Goal: Communication & Community: Ask a question

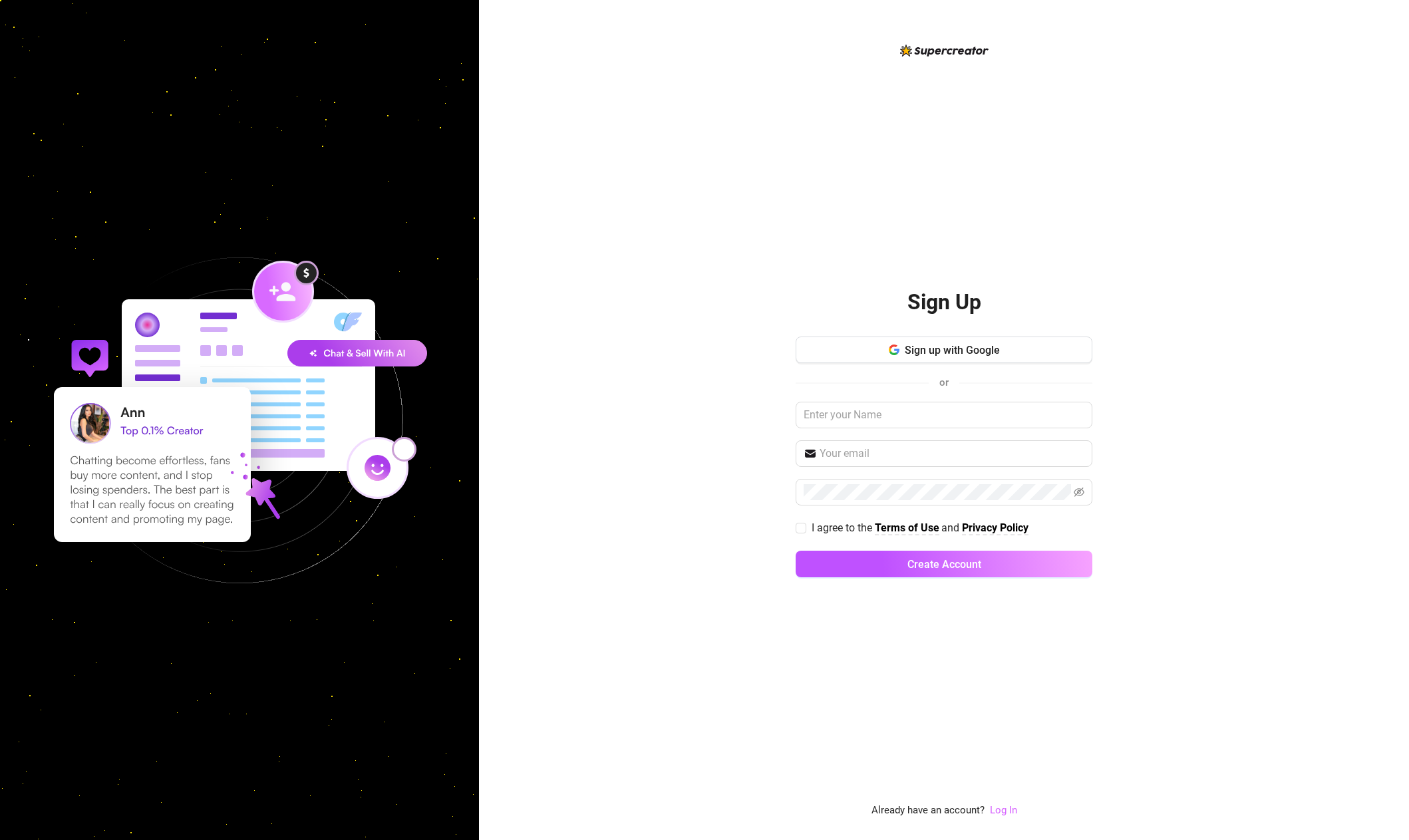
click at [1009, 814] on link "Log In" at bounding box center [1004, 810] width 27 height 12
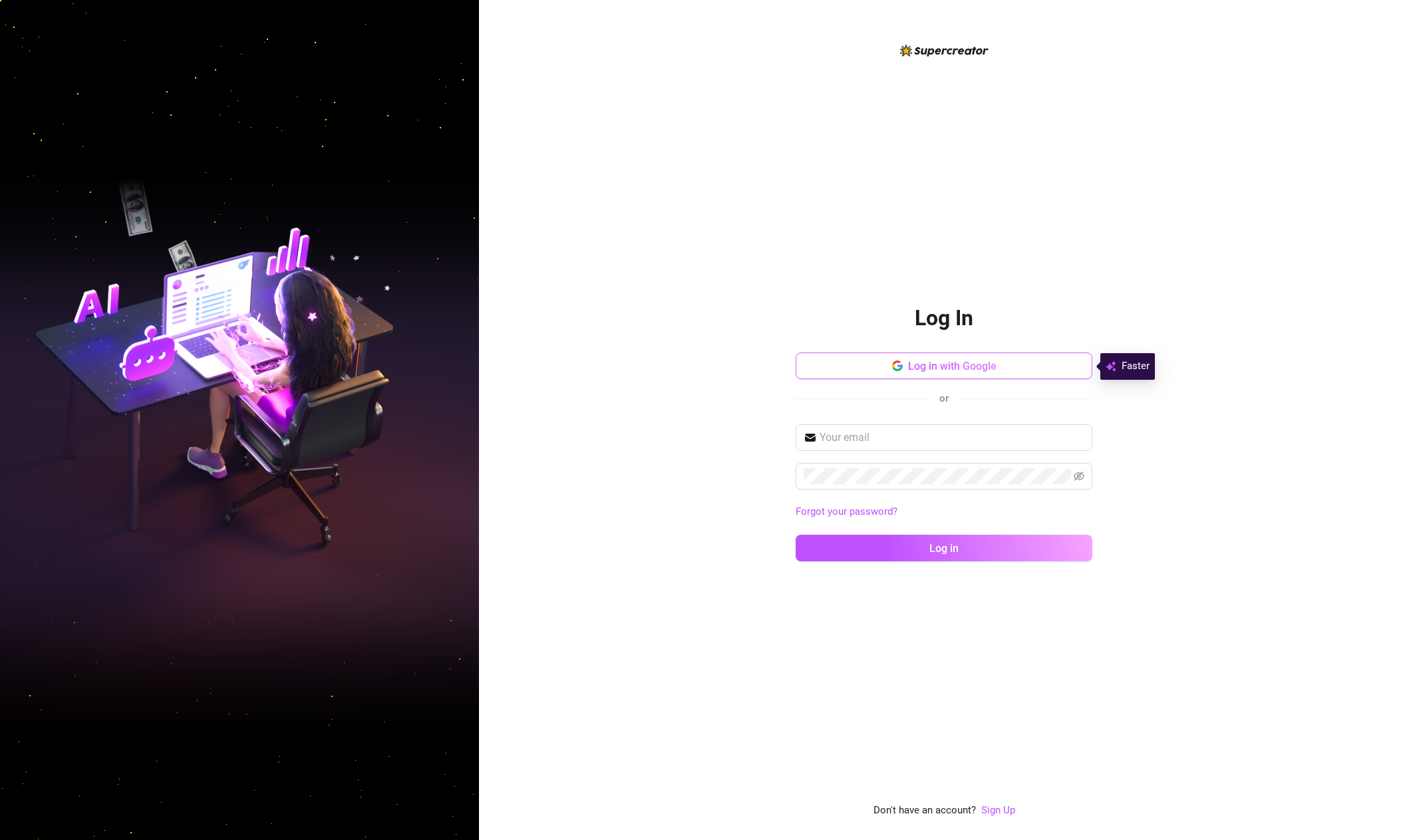
click at [938, 368] on span "Log in with Google" at bounding box center [952, 366] width 88 height 13
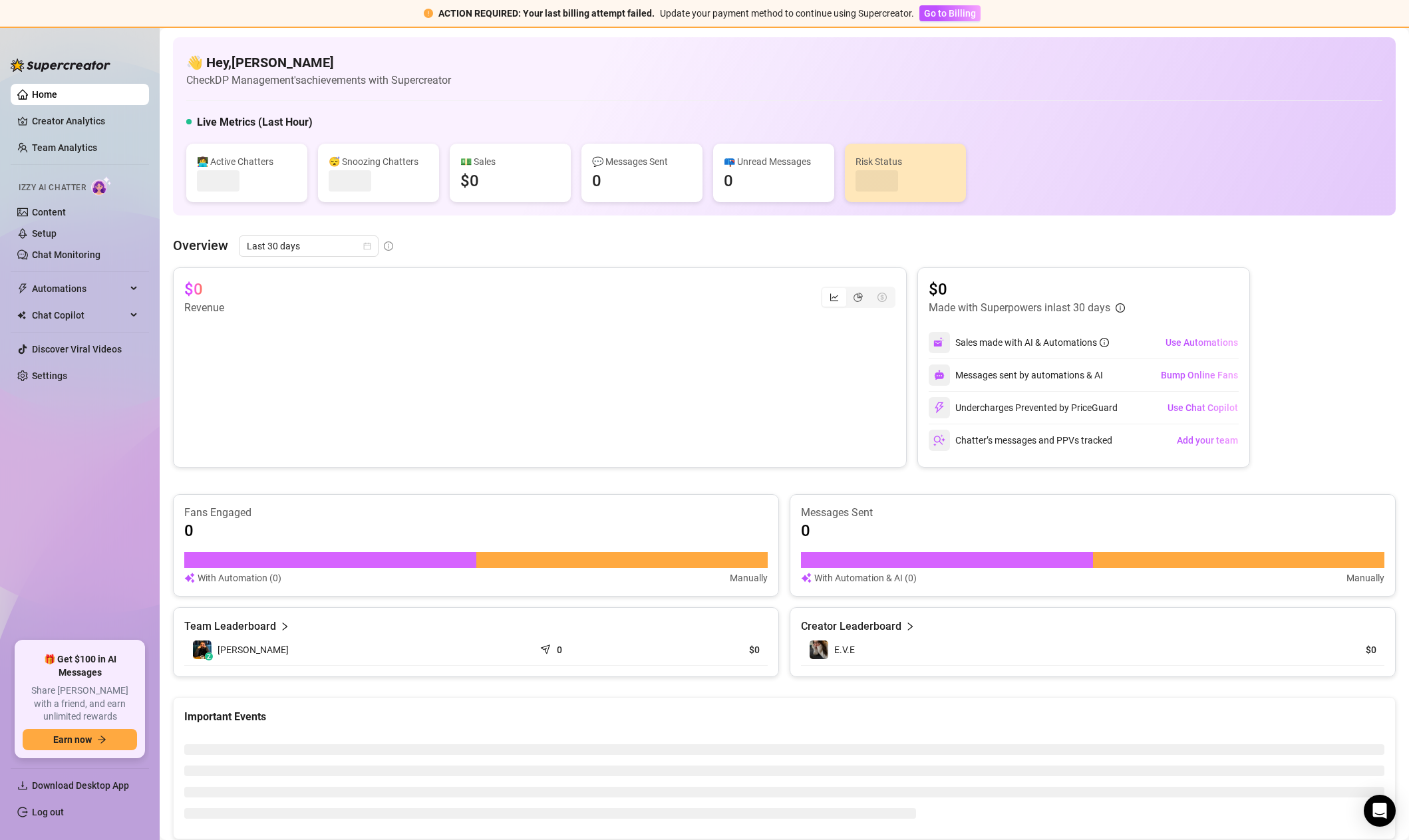
scroll to position [3, 0]
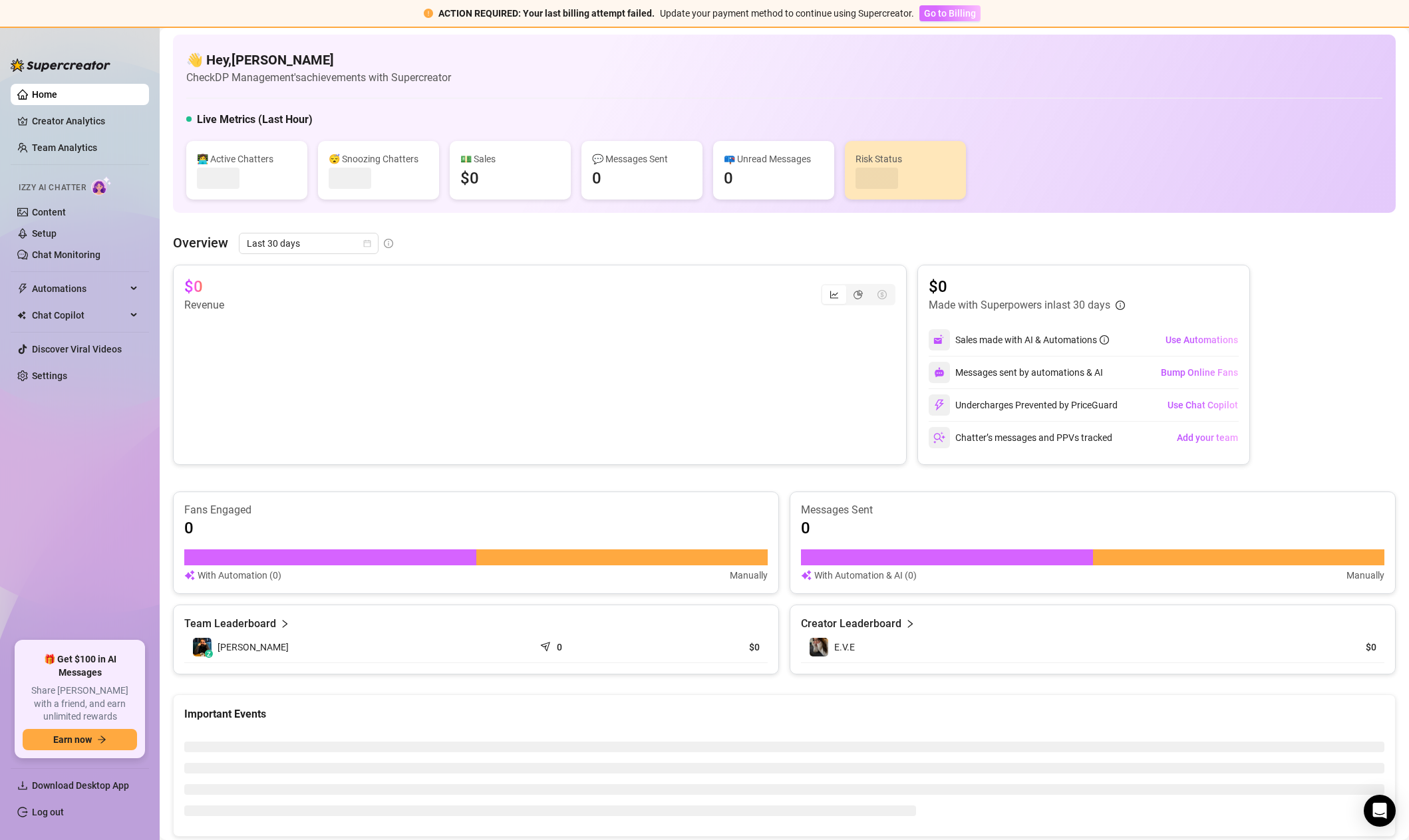
click at [955, 19] on button "Go to Billing" at bounding box center [950, 13] width 61 height 16
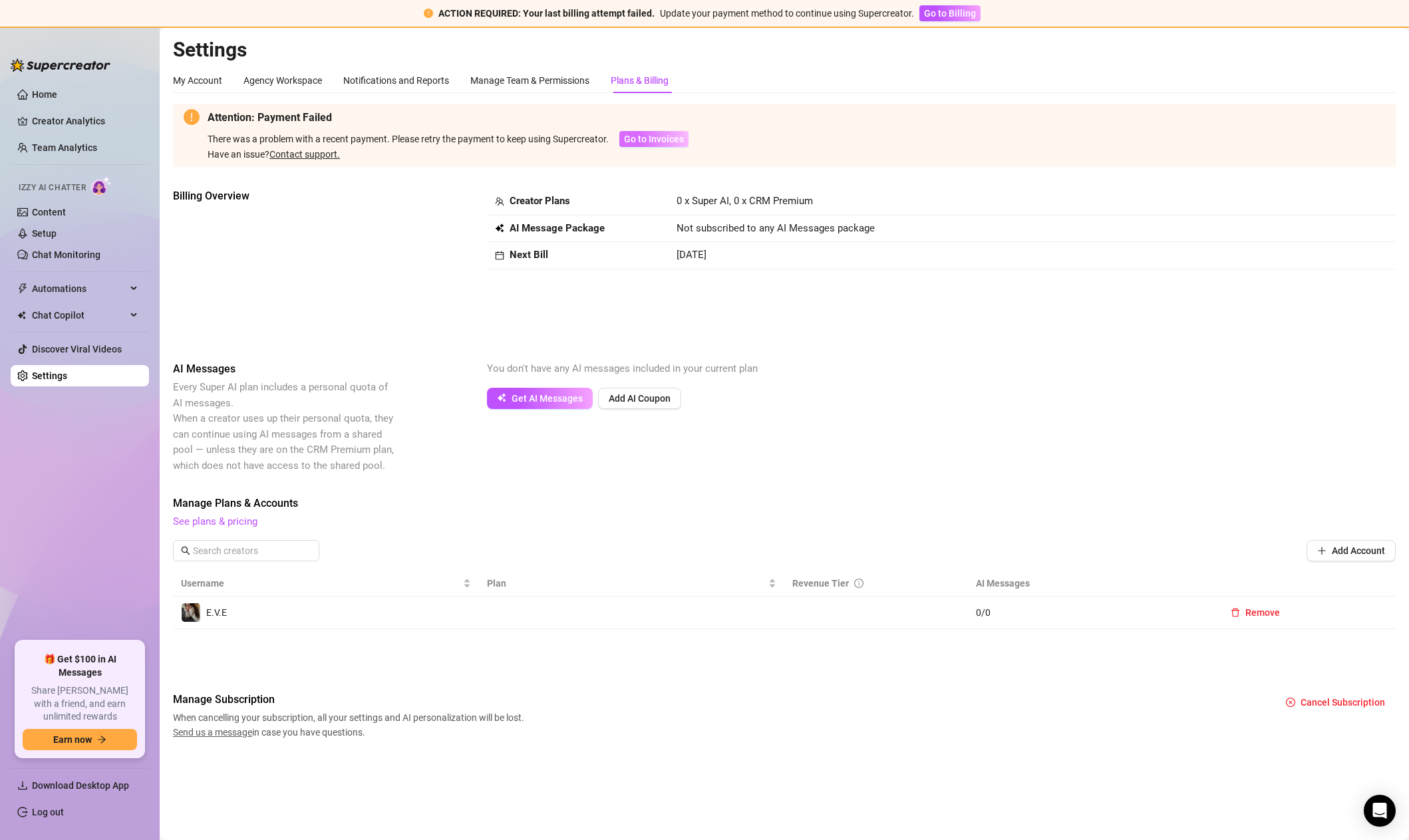
click at [652, 143] on span "Go to Invoices" at bounding box center [653, 139] width 60 height 11
click at [300, 154] on link "Contact support." at bounding box center [305, 154] width 70 height 11
click at [916, 607] on td at bounding box center [877, 612] width 184 height 32
click at [678, 140] on span "Go to Invoices" at bounding box center [653, 139] width 60 height 11
click at [649, 143] on span "Go to Invoices" at bounding box center [653, 139] width 60 height 11
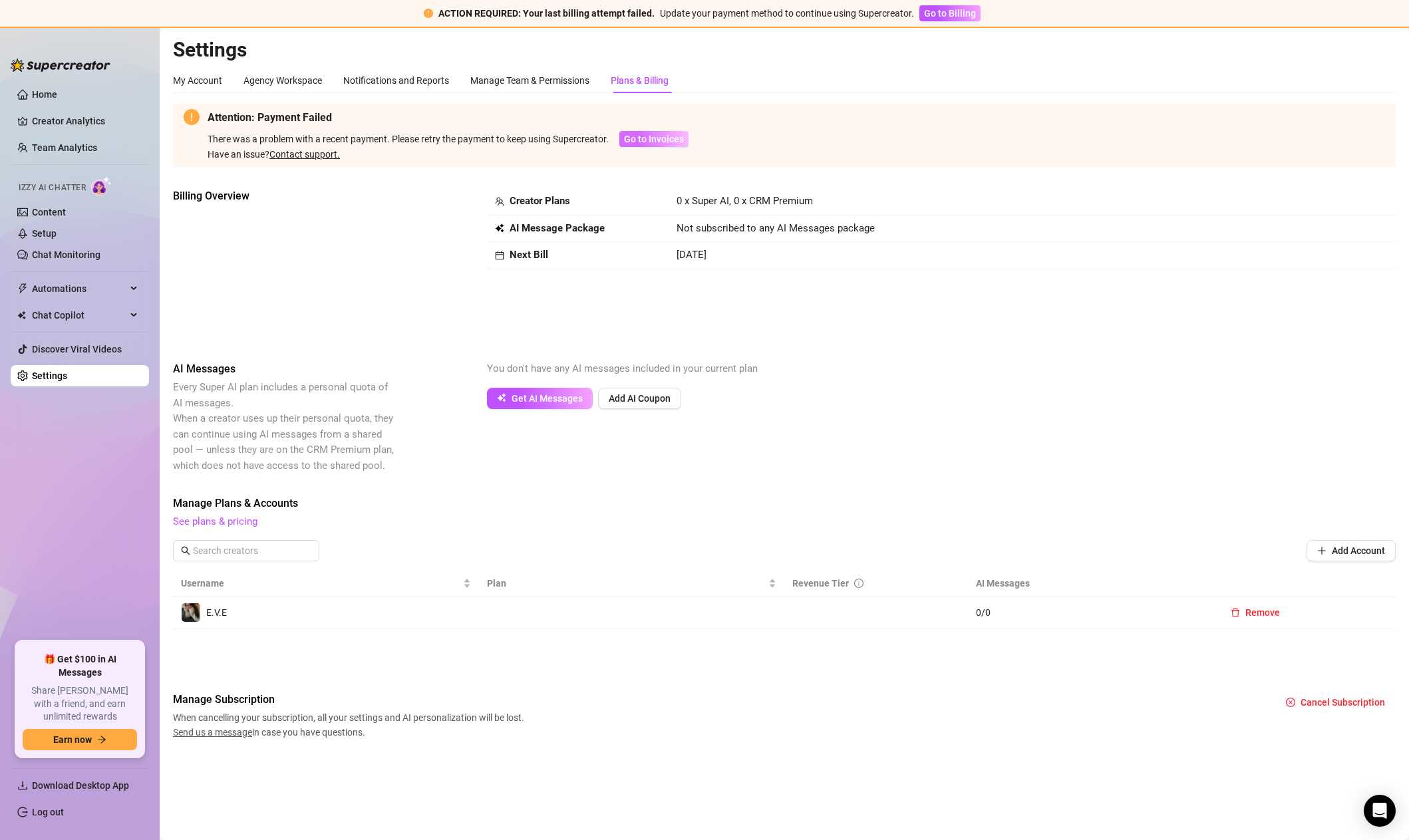
click at [657, 137] on span "Go to Invoices" at bounding box center [653, 139] width 60 height 11
click at [644, 137] on span "Go to Invoices" at bounding box center [653, 139] width 60 height 11
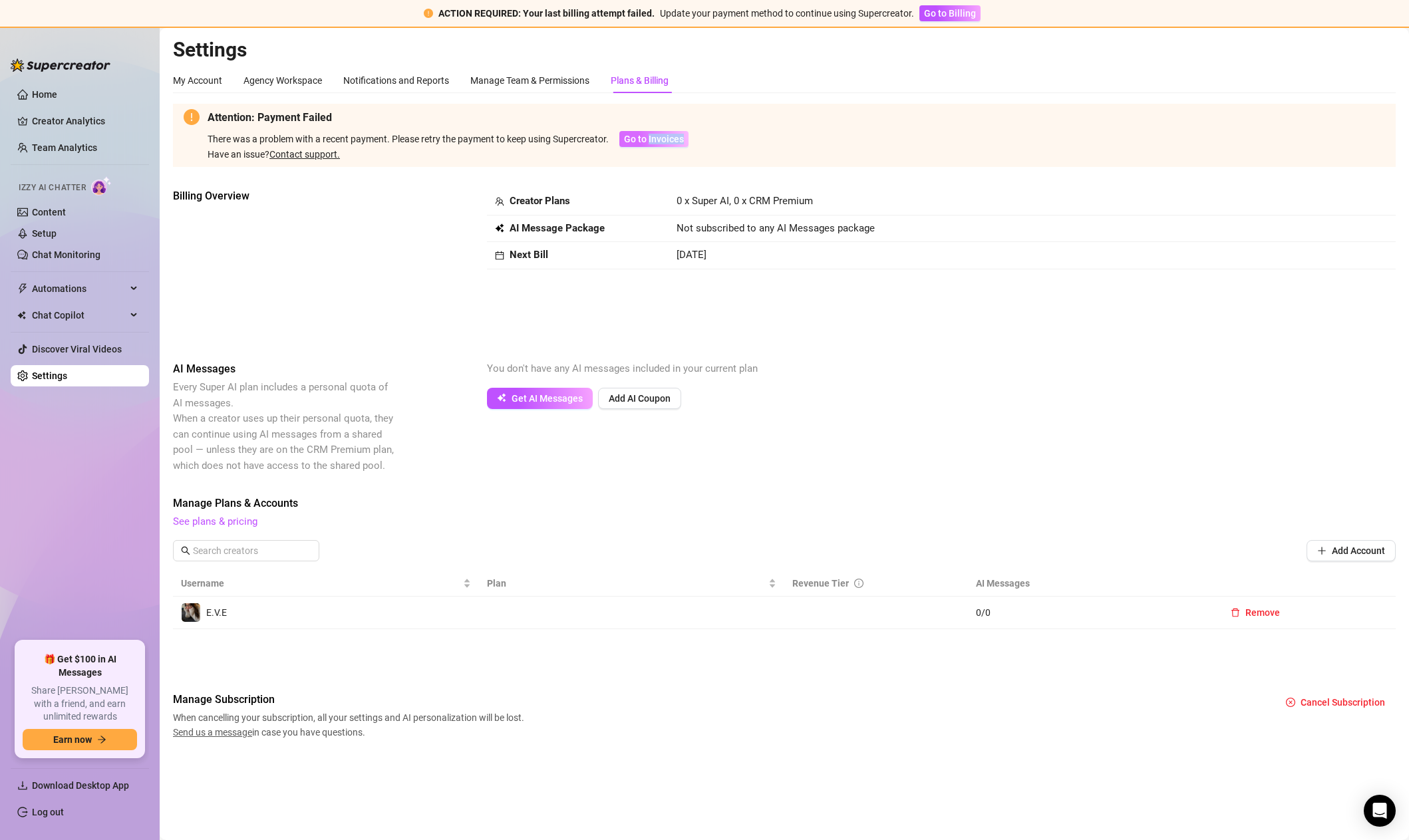
click at [644, 137] on span "Go to Invoices" at bounding box center [653, 139] width 60 height 11
click at [982, 613] on span "0 / 0" at bounding box center [1090, 613] width 228 height 14
click at [225, 521] on link "See plans & pricing" at bounding box center [216, 522] width 85 height 12
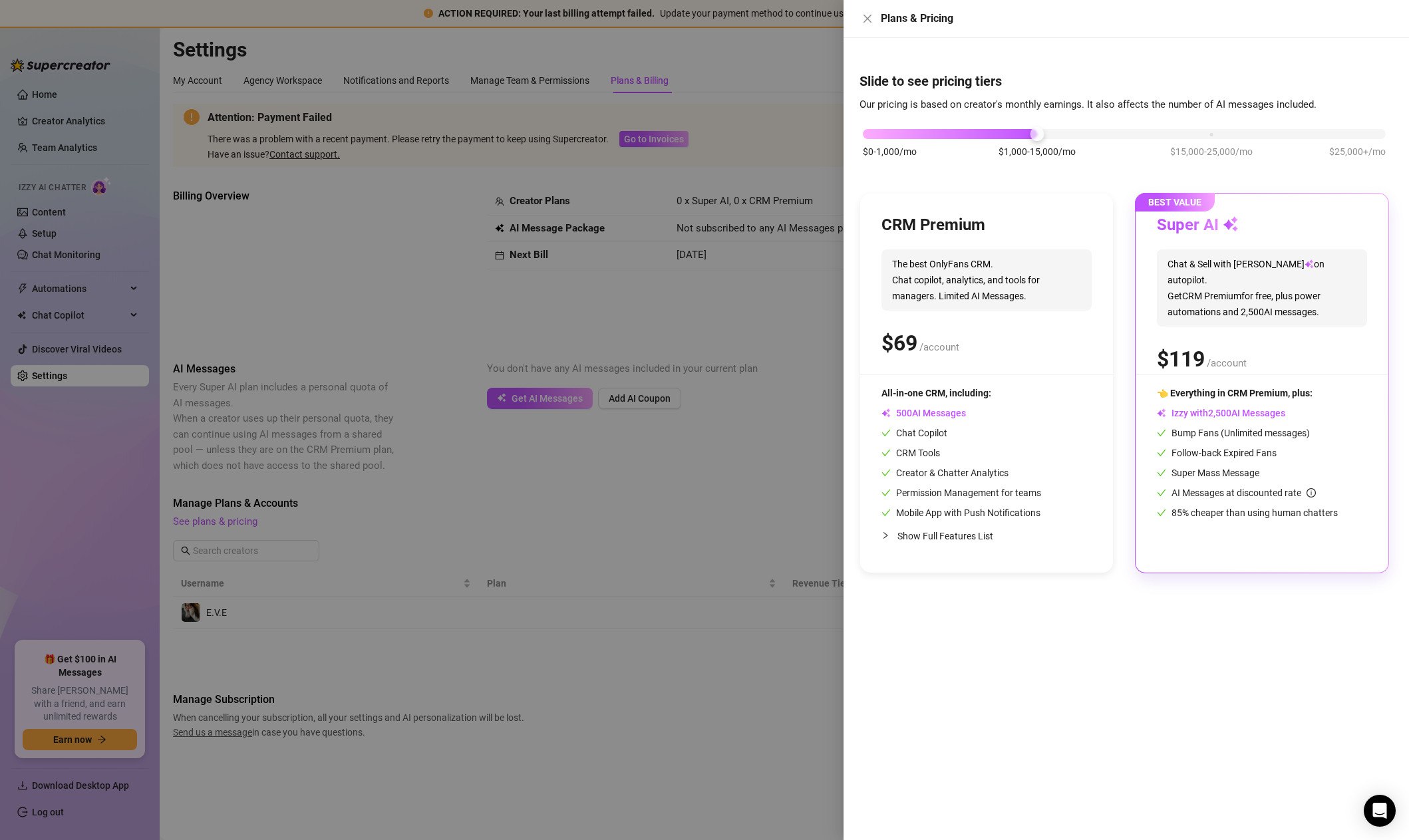
click at [973, 248] on div "CRM Premium The best OnlyFans CRM. Chat copilot, analytics, and tools for manag…" at bounding box center [987, 295] width 211 height 160
click at [987, 226] on div "CRM Premium" at bounding box center [987, 226] width 211 height 22
click at [1183, 160] on div "$0-1,000/mo $1,000-15,000/mo $15,000-25,000/mo $25,000+/mo" at bounding box center [1124, 149] width 530 height 75
click at [1186, 152] on span "$15,000-25,000/mo" at bounding box center [1211, 152] width 83 height 14
drag, startPoint x: 1145, startPoint y: 137, endPoint x: 1041, endPoint y: 139, distance: 104.0
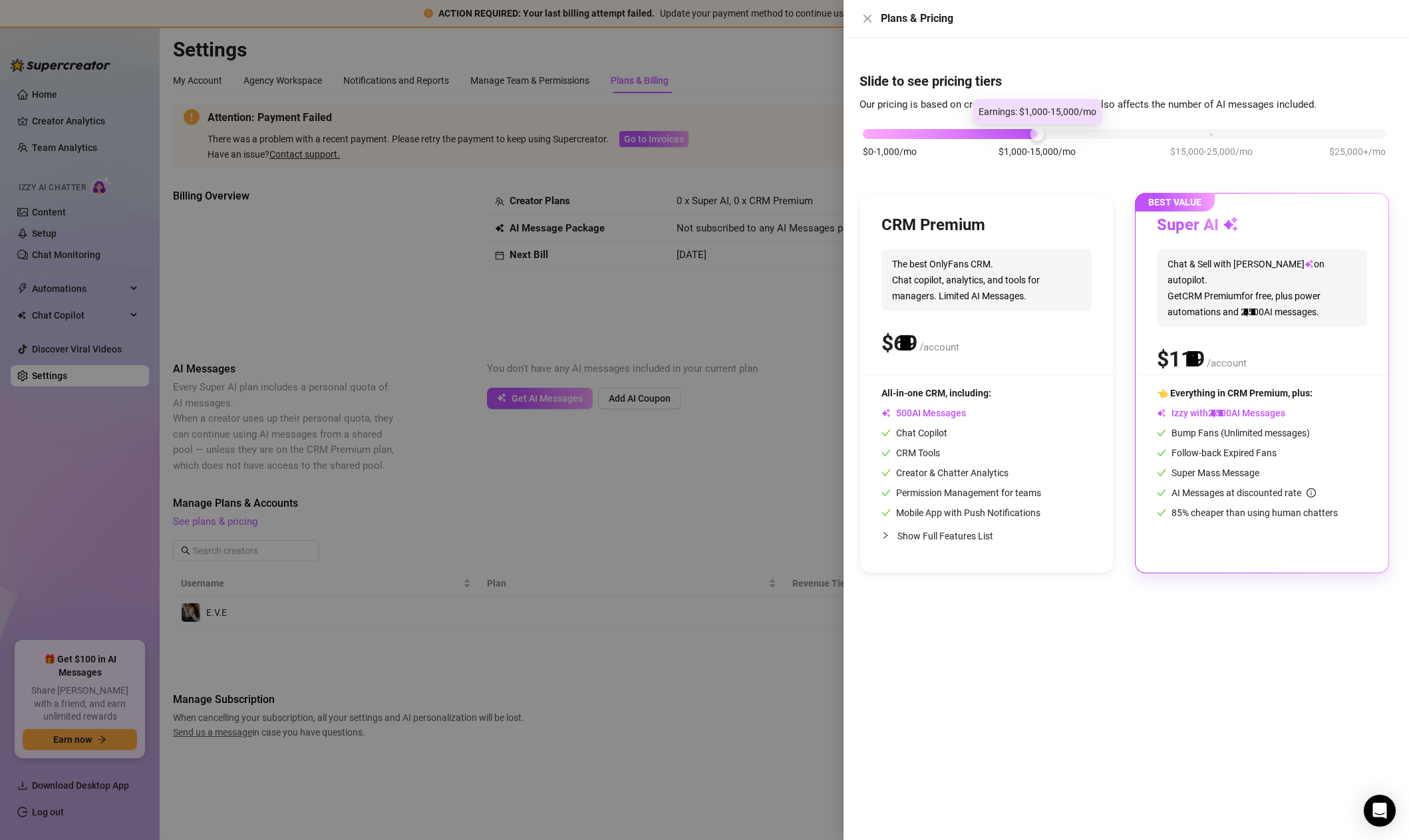
click at [1041, 134] on div "$0-1,000/mo $1,000-15,000/mo $15,000-25,000/mo $25,000+/mo" at bounding box center [1124, 130] width 523 height 8
click at [1027, 137] on div at bounding box center [950, 134] width 175 height 10
click at [948, 267] on span "The best OnlyFans CRM. Chat copilot, analytics, and tools for managers. Limited…" at bounding box center [987, 280] width 211 height 61
click at [955, 232] on h3 "CRM Premium" at bounding box center [933, 226] width 103 height 22
click at [1272, 315] on div "Super AI Chat & Sell with Izzy on autopilot. Get CRM Premium for free, plus pow…" at bounding box center [1262, 295] width 211 height 160
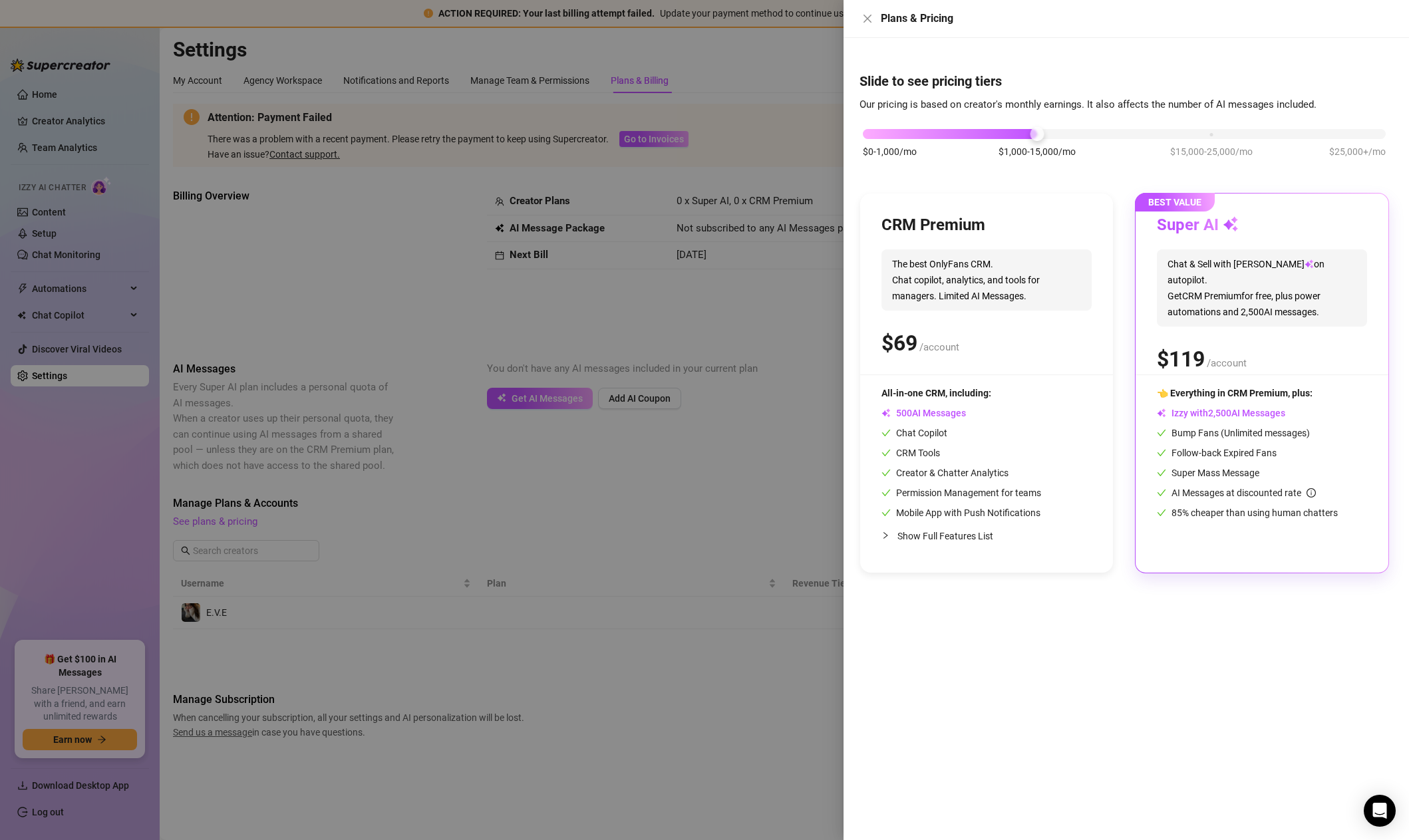
click at [1034, 300] on span "The best OnlyFans CRM. Chat copilot, analytics, and tools for managers. Limited…" at bounding box center [987, 280] width 211 height 61
click at [954, 562] on div "CRM Premium The best OnlyFans CRM. Chat copilot, analytics, and tools for manag…" at bounding box center [987, 383] width 253 height 379
click at [888, 535] on div at bounding box center [890, 535] width 16 height 14
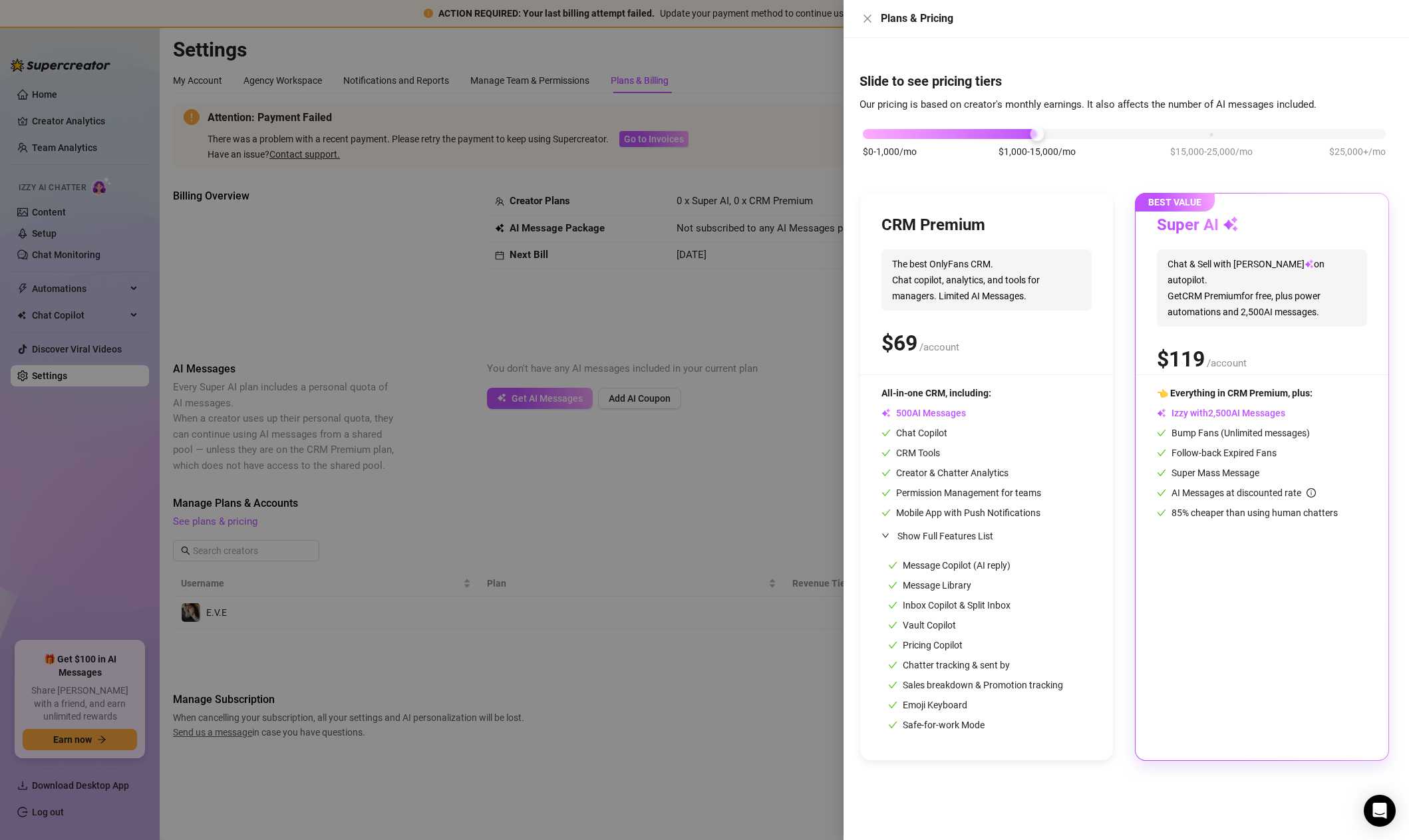
click at [1327, 645] on div "👈 Everything in CRM Premium, plus: Izzy with AI Messages Bump Fans (Unlimited m…" at bounding box center [1262, 563] width 211 height 354
click at [982, 627] on div "Vault Copilot" at bounding box center [976, 625] width 175 height 14
click at [723, 599] on div at bounding box center [704, 420] width 1409 height 840
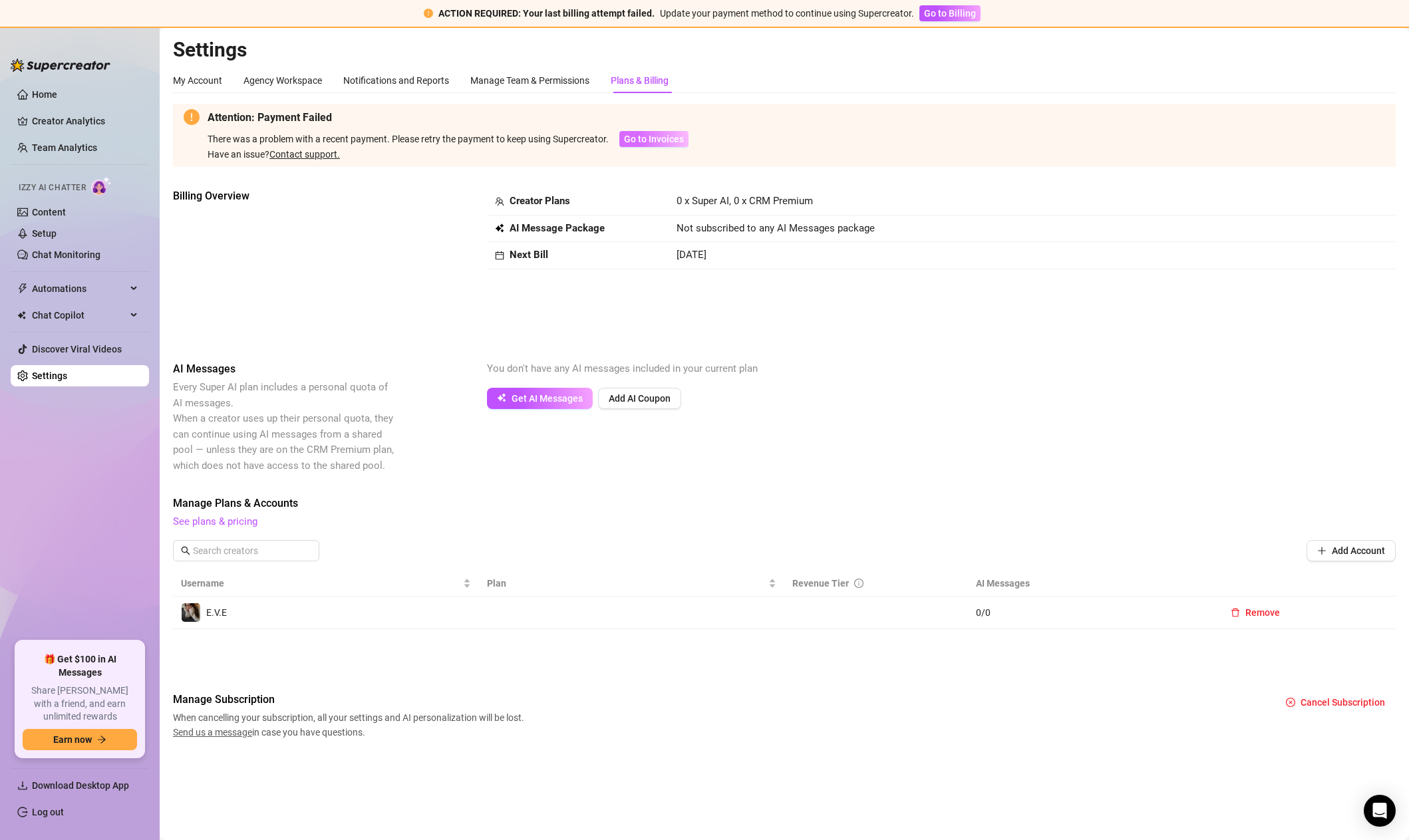
click at [662, 140] on span "Go to Invoices" at bounding box center [653, 139] width 60 height 11
click at [662, 130] on div "Attention: Payment Failed There was a problem with a recent payment. Please ret…" at bounding box center [796, 135] width 1178 height 52
click at [534, 78] on div "Manage Team & Permissions" at bounding box center [530, 80] width 119 height 14
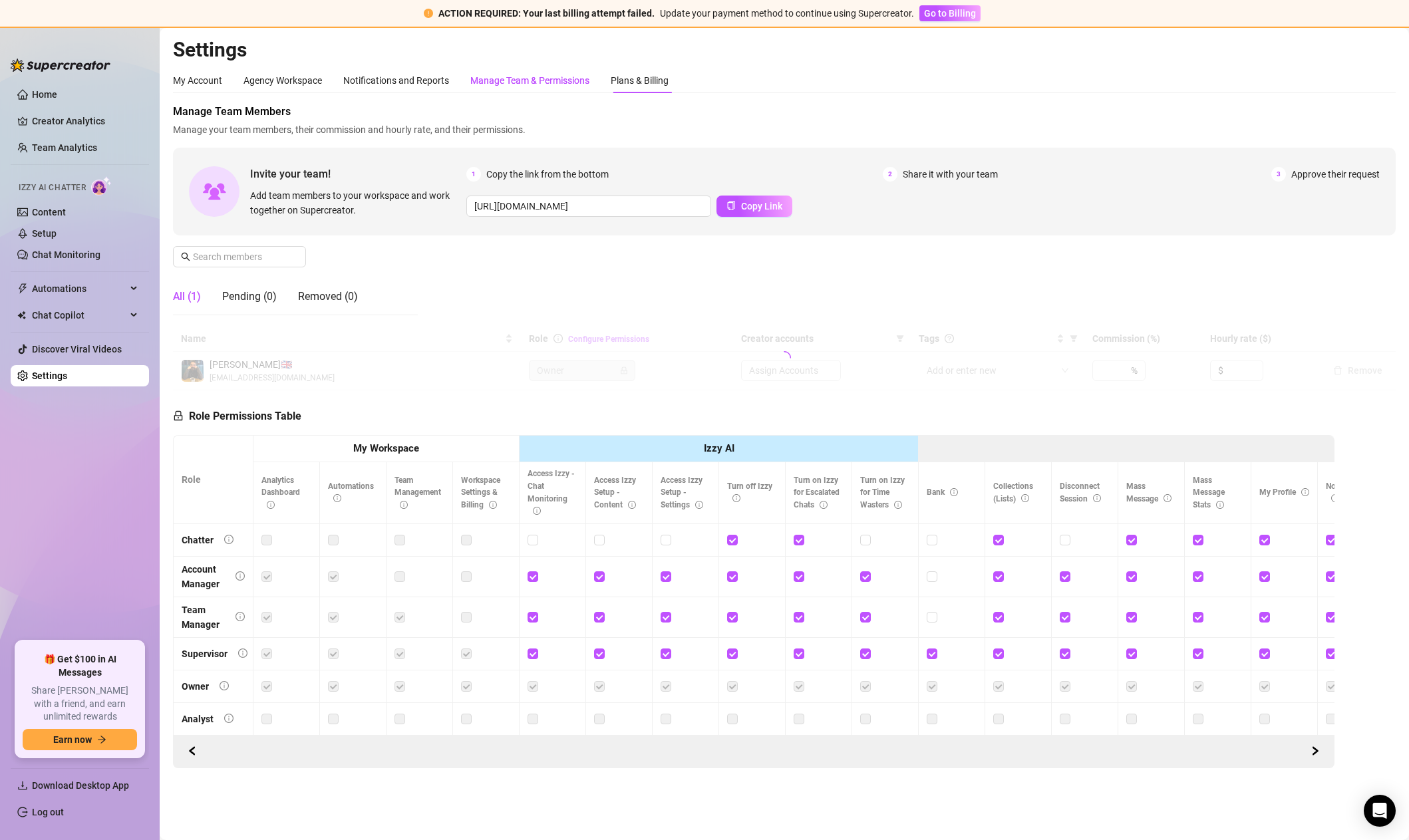
click at [481, 69] on div "Manage Team & Permissions" at bounding box center [530, 80] width 119 height 25
click at [412, 86] on div "Notifications and Reports" at bounding box center [396, 80] width 106 height 14
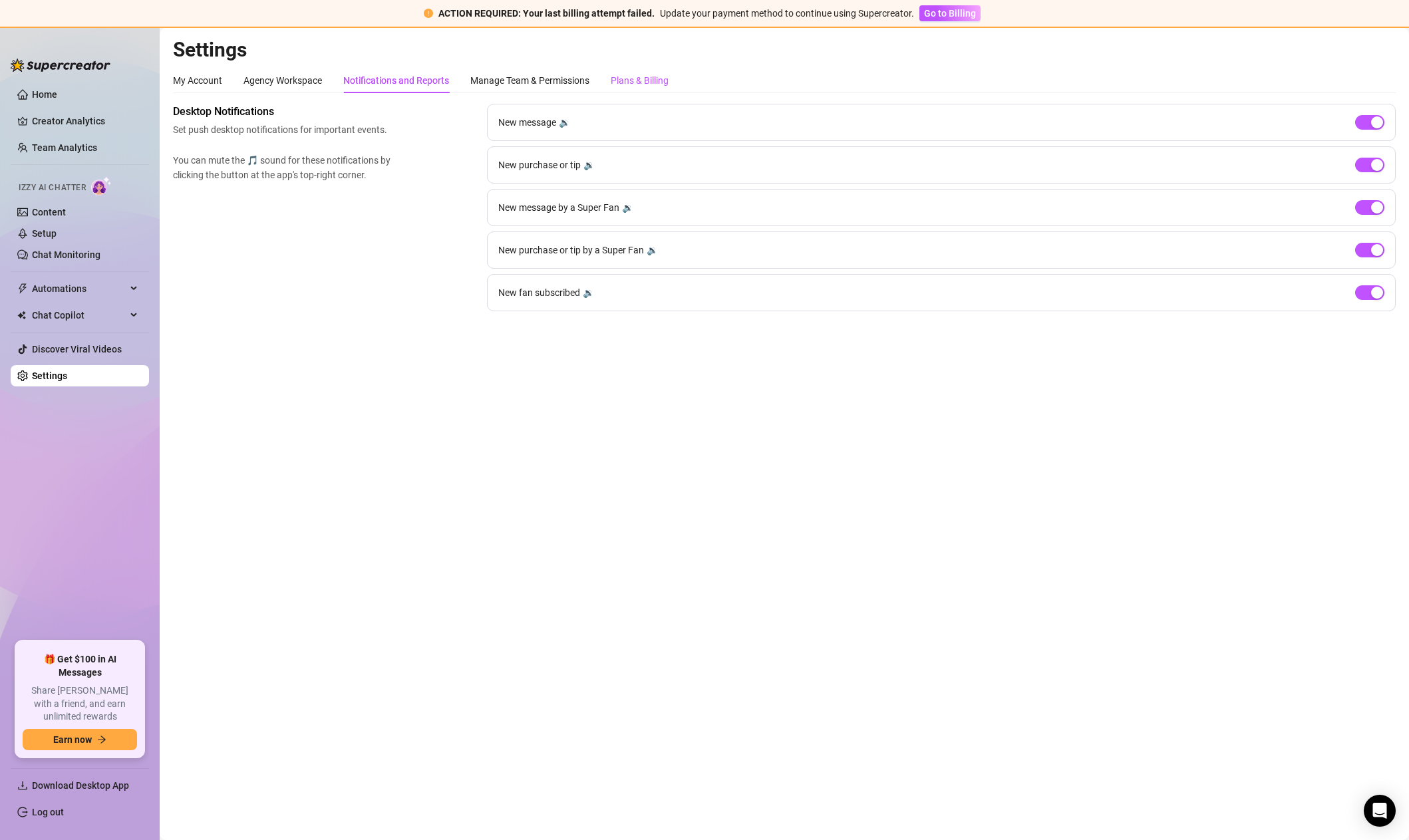
click at [655, 79] on div "Plans & Billing" at bounding box center [639, 80] width 58 height 14
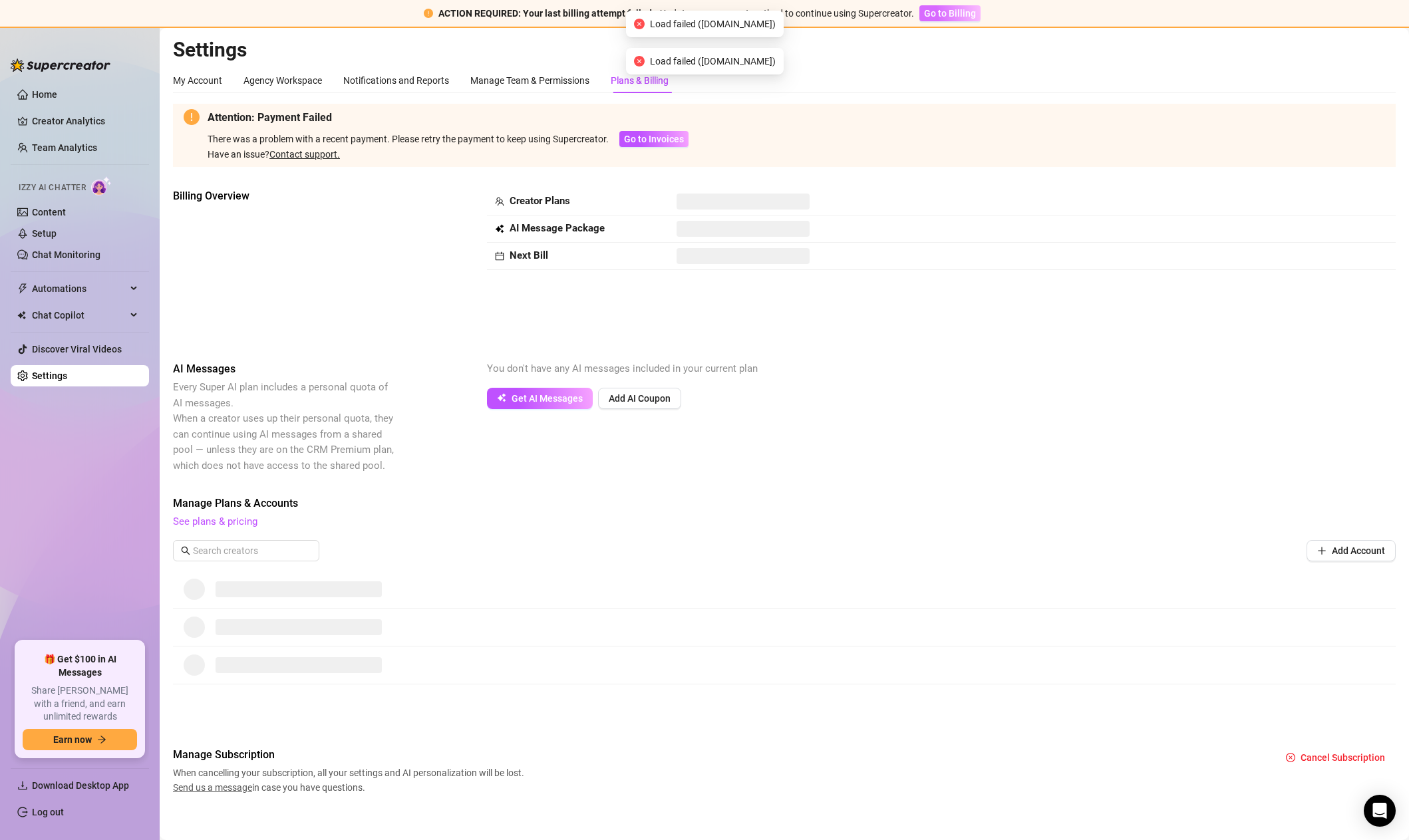
click at [969, 15] on span "Go to Billing" at bounding box center [950, 13] width 52 height 11
click at [959, 14] on span "Go to Billing" at bounding box center [950, 13] width 52 height 11
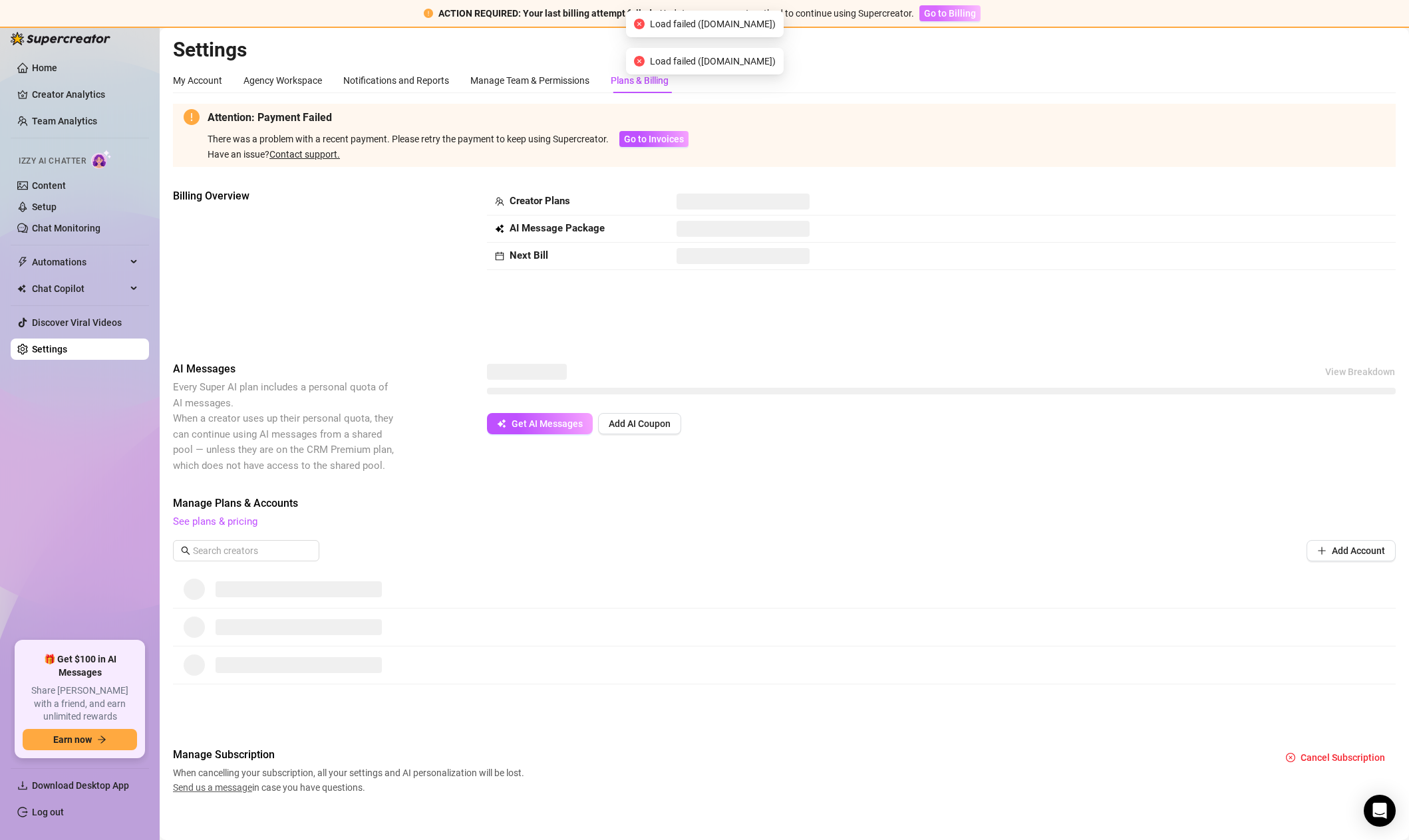
click at [958, 11] on span "Go to Billing" at bounding box center [950, 13] width 52 height 11
click at [720, 63] on span "Load failed ([DOMAIN_NAME])" at bounding box center [713, 61] width 126 height 14
click at [720, 63] on body "ACTION REQUIRED: Your last billing attempt failed. Update your payment method t…" at bounding box center [704, 420] width 1409 height 840
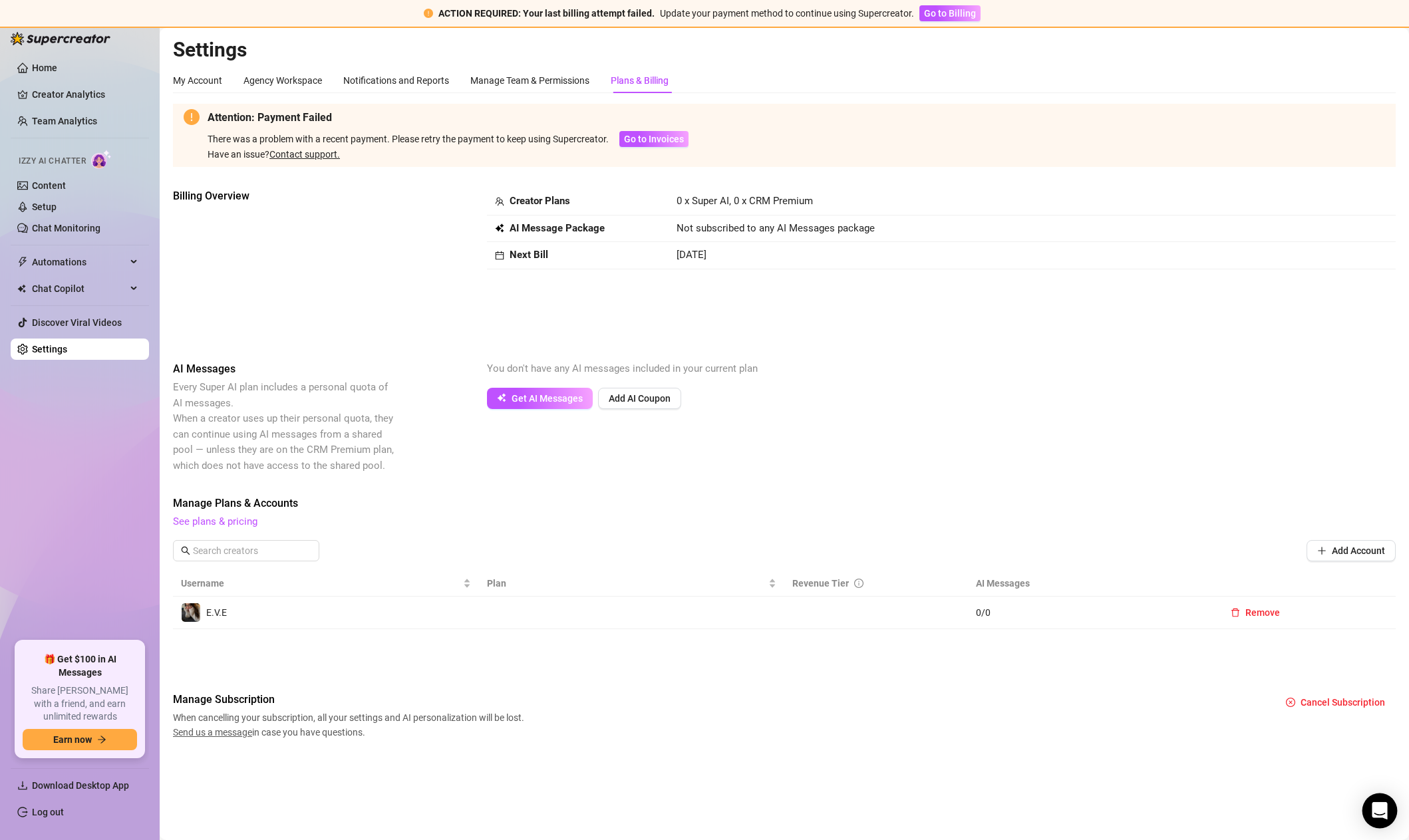
click at [1392, 807] on div "Open Intercom Messenger" at bounding box center [1380, 811] width 35 height 35
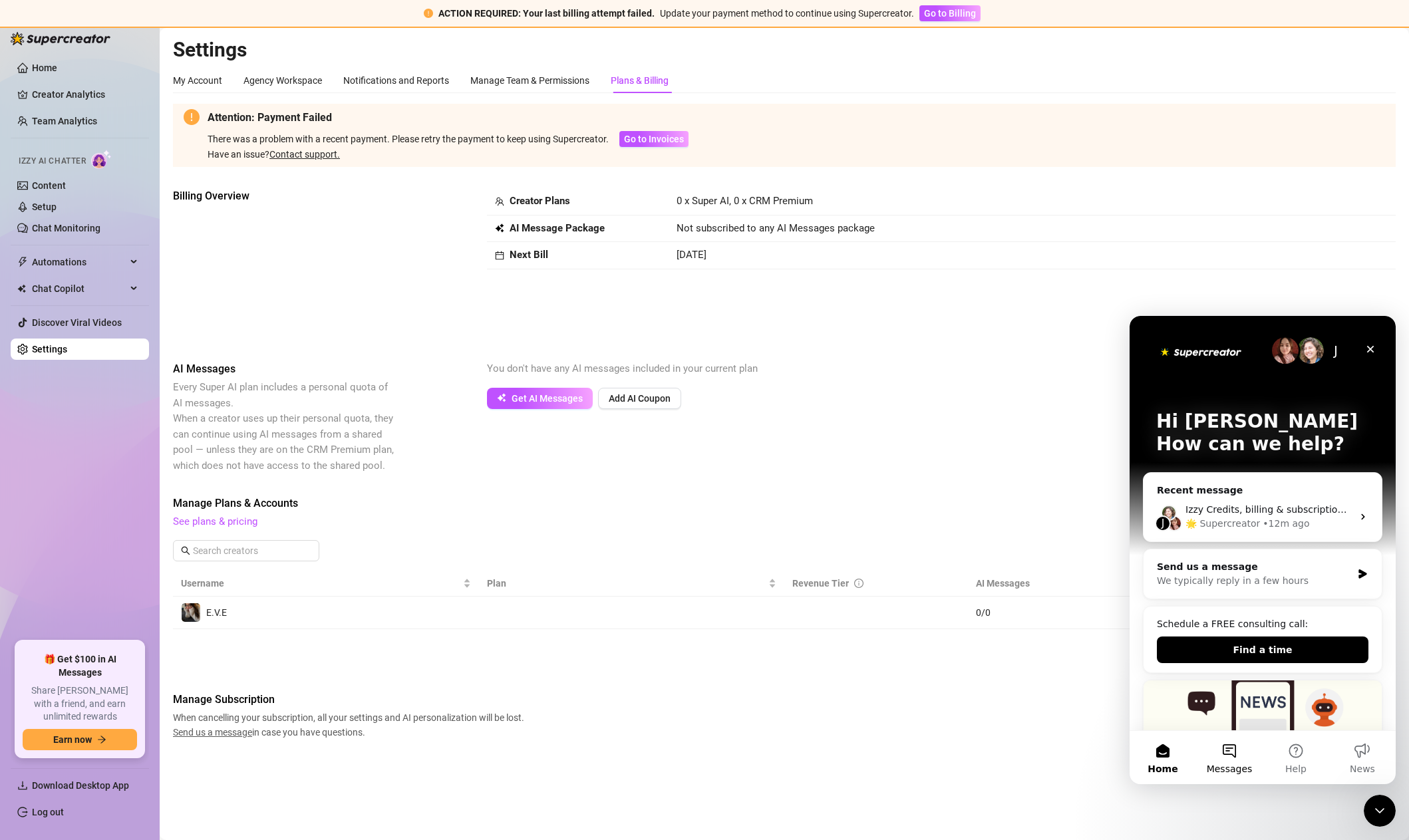
click at [1223, 760] on button "Messages" at bounding box center [1229, 758] width 67 height 53
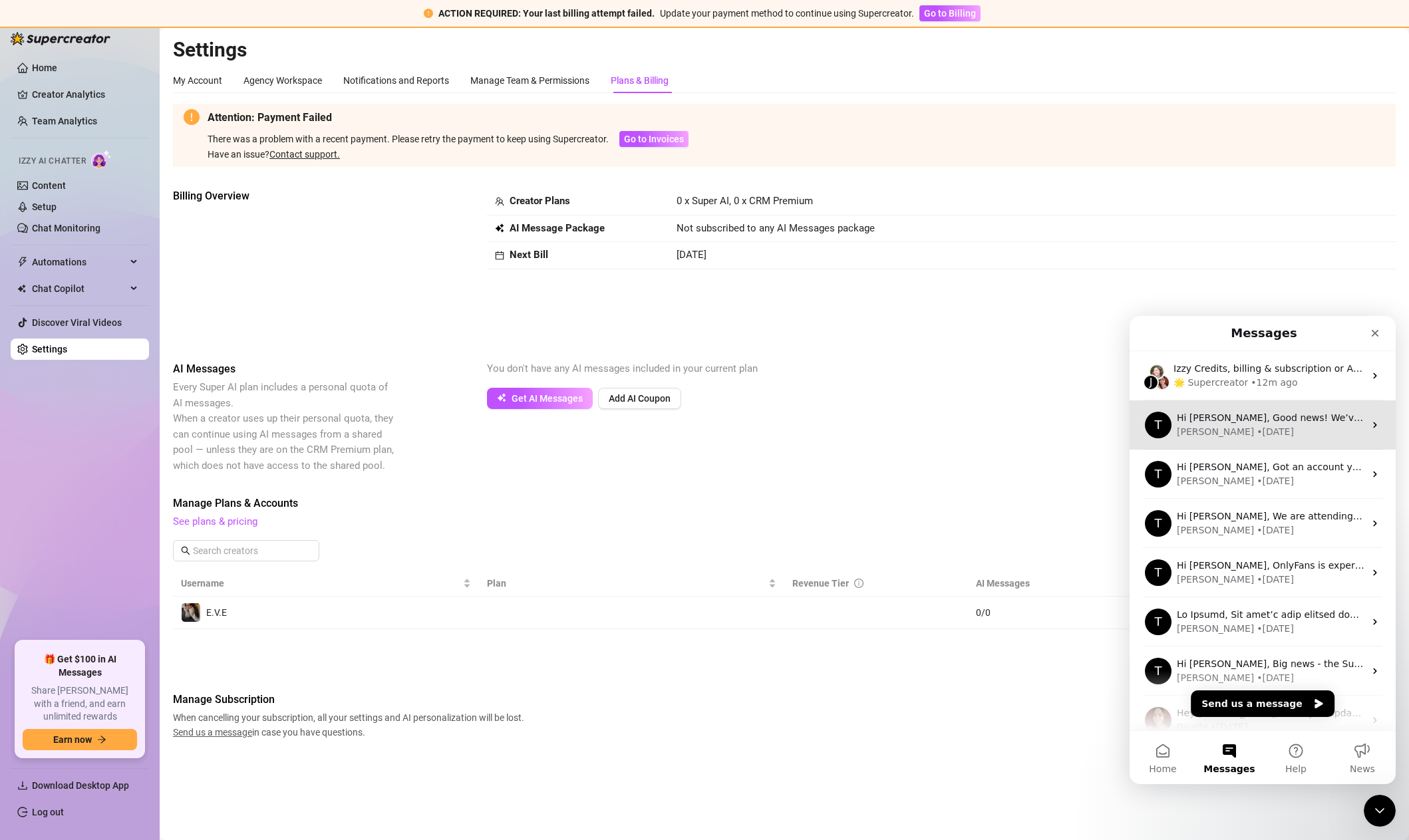
click at [1253, 426] on div "[PERSON_NAME] • [DATE]" at bounding box center [1270, 432] width 188 height 14
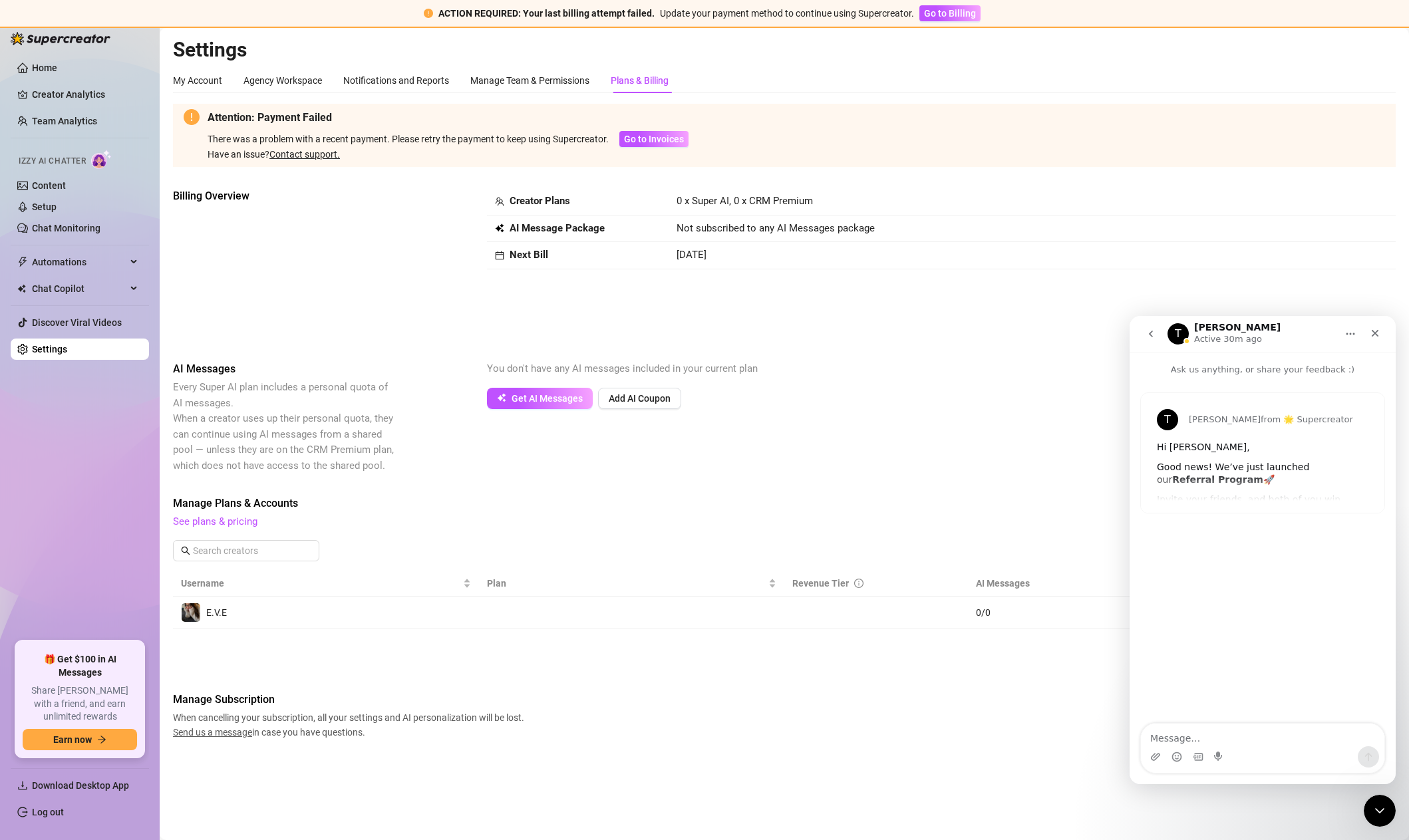
click at [1264, 736] on textarea "Message…" at bounding box center [1262, 734] width 244 height 22
type textarea "I'm having problems accessing billing to add a new payment method"
